Goal: Task Accomplishment & Management: Manage account settings

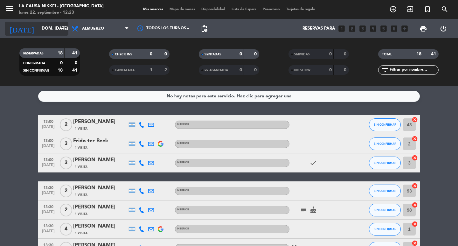
click at [60, 27] on icon "arrow_drop_down" at bounding box center [63, 29] width 8 height 8
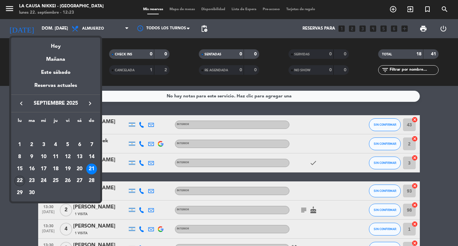
click at [21, 178] on div "22" at bounding box center [19, 181] width 11 height 11
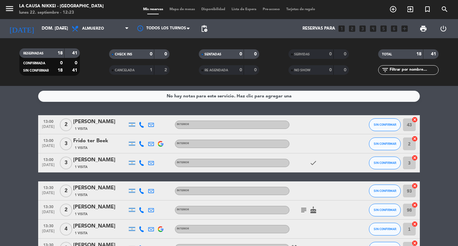
type input "lun. [DATE]"
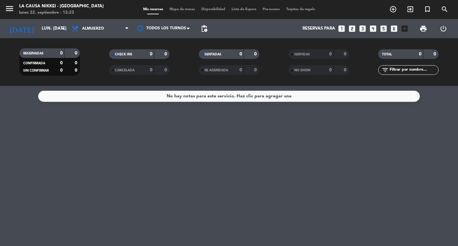
click at [373, 29] on icon "looks_4" at bounding box center [373, 29] width 8 height 8
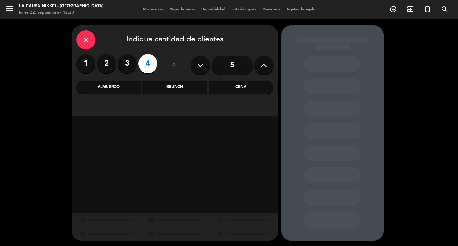
click at [252, 89] on div "Cena" at bounding box center [241, 87] width 65 height 13
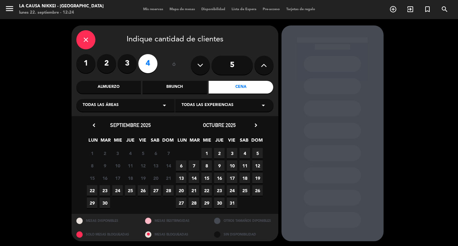
click at [91, 187] on span "22" at bounding box center [92, 190] width 11 height 11
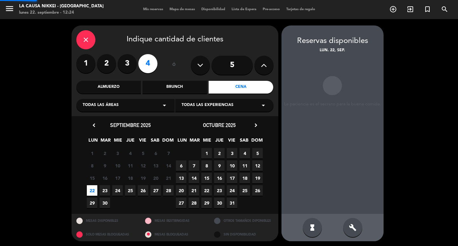
scroll to position [1, 0]
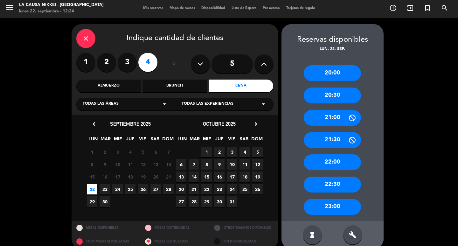
click at [331, 182] on div "22:30" at bounding box center [332, 185] width 57 height 16
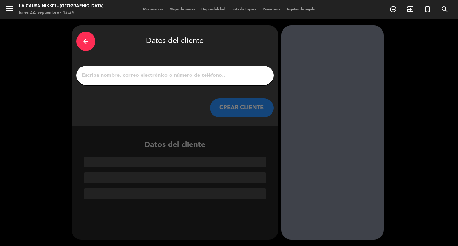
click at [140, 74] on input "1" at bounding box center [175, 75] width 188 height 9
paste input "[PERSON_NAME]"
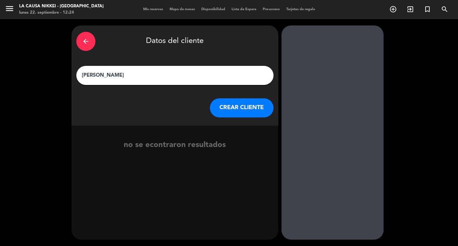
type input "[PERSON_NAME]"
click at [233, 110] on button "CREAR CLIENTE" at bounding box center [242, 107] width 64 height 19
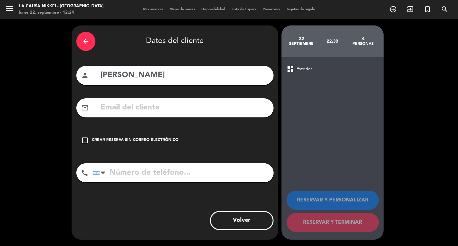
click at [127, 108] on input "text" at bounding box center [184, 107] width 169 height 13
paste input "[EMAIL_ADDRESS][DOMAIN_NAME]"
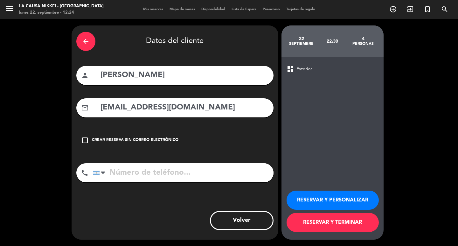
type input "[EMAIL_ADDRESS][DOMAIN_NAME]"
click at [123, 170] on input "tel" at bounding box center [183, 172] width 181 height 19
click at [128, 174] on input "tel" at bounding box center [183, 172] width 181 height 19
paste input "1136974620"
type input "1136974620"
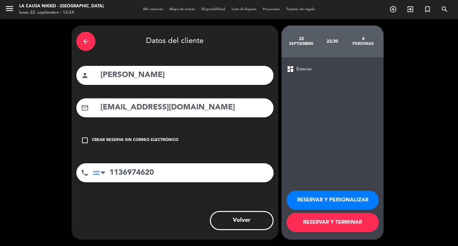
click at [328, 200] on button "RESERVAR Y PERSONALIZAR" at bounding box center [333, 200] width 92 height 19
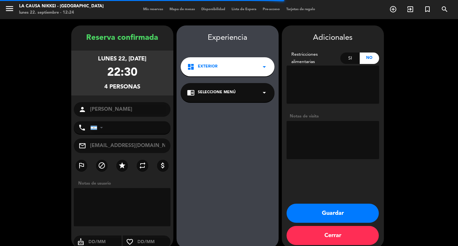
type input "[PHONE_NUMBER]"
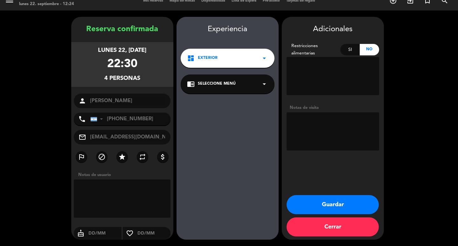
click at [309, 128] on textarea at bounding box center [333, 131] width 93 height 38
click at [342, 120] on textarea at bounding box center [333, 131] width 93 height 38
click at [293, 131] on textarea at bounding box center [333, 131] width 93 height 38
type textarea "BB Exp Gourmet (para 2) son 4pax"
click at [335, 200] on button "Guardar" at bounding box center [333, 204] width 92 height 19
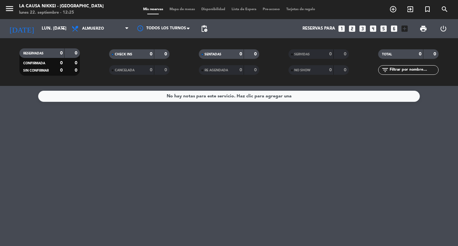
click at [116, 36] on div "Todos los servicios Brunch Almuerzo Cena Almuerzo Todos los servicios Brunch Al…" at bounding box center [100, 28] width 64 height 19
click at [120, 32] on span "Almuerzo" at bounding box center [100, 29] width 64 height 14
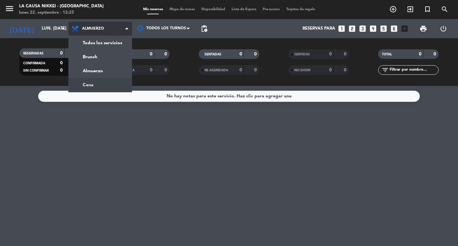
click at [104, 80] on div "menu La Causa Nikkei - [GEOGRAPHIC_DATA] lunes 22. septiembre - 12:25 Mis reser…" at bounding box center [229, 43] width 458 height 86
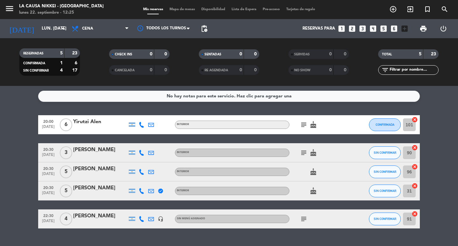
click at [303, 219] on icon "subject" at bounding box center [304, 219] width 8 height 8
click at [300, 126] on span "subject" at bounding box center [304, 125] width 10 height 8
click at [302, 125] on icon "subject" at bounding box center [304, 125] width 8 height 8
click at [307, 152] on icon "subject" at bounding box center [304, 153] width 8 height 8
click at [434, 130] on bookings-row "20:00 [DATE] 6 Yirutzi Alen INTERIOR subject cake CONFIRMADA 101 cancel 20:30 […" at bounding box center [229, 171] width 458 height 113
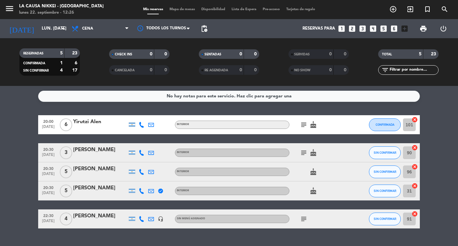
click at [144, 125] on icon at bounding box center [142, 125] width 6 height 6
click at [155, 114] on span at bounding box center [157, 114] width 5 height 5
click at [130, 114] on span "Copiar" at bounding box center [136, 114] width 13 height 7
drag, startPoint x: 104, startPoint y: 121, endPoint x: 74, endPoint y: 122, distance: 29.3
click at [74, 122] on div "Yirutzi Alen" at bounding box center [100, 122] width 54 height 8
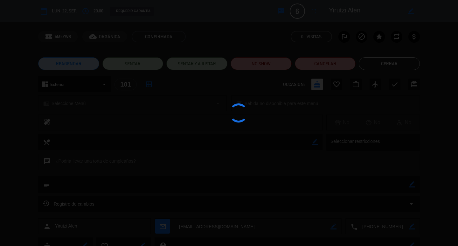
drag, startPoint x: 74, startPoint y: 122, endPoint x: 76, endPoint y: 130, distance: 8.5
click at [76, 130] on div at bounding box center [229, 123] width 458 height 246
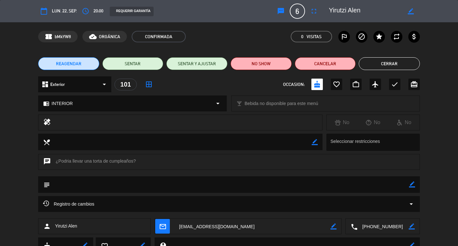
drag, startPoint x: 341, startPoint y: 11, endPoint x: 331, endPoint y: 10, distance: 9.4
click at [331, 10] on textarea at bounding box center [365, 10] width 73 height 11
click at [366, 7] on textarea at bounding box center [365, 10] width 73 height 11
drag, startPoint x: 366, startPoint y: 9, endPoint x: 329, endPoint y: 9, distance: 36.9
click at [329, 9] on textarea at bounding box center [365, 10] width 73 height 11
